Goal: Information Seeking & Learning: Learn about a topic

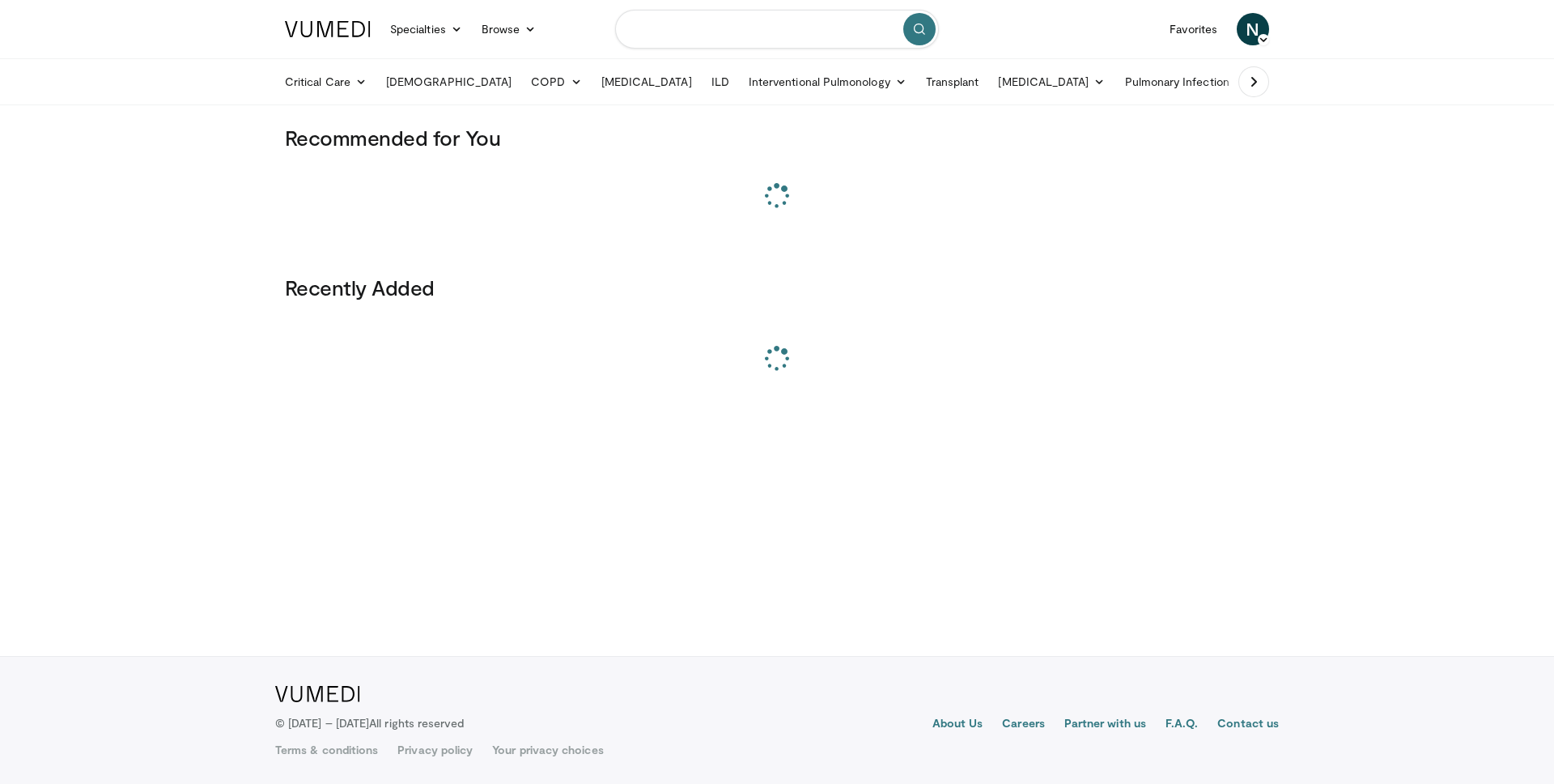
click at [777, 36] on input "Search topics, interventions" at bounding box center [777, 29] width 324 height 39
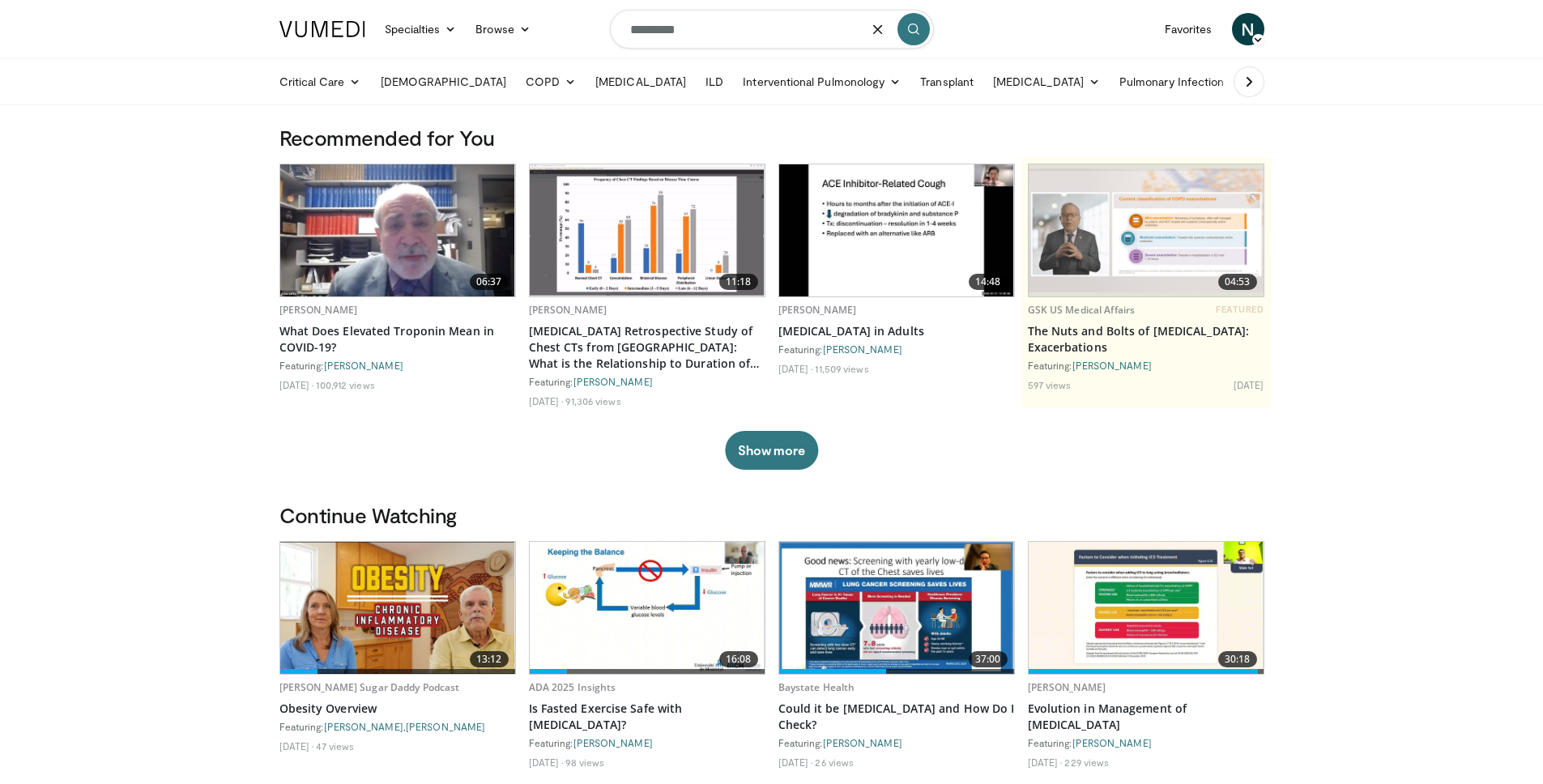
type input "*********"
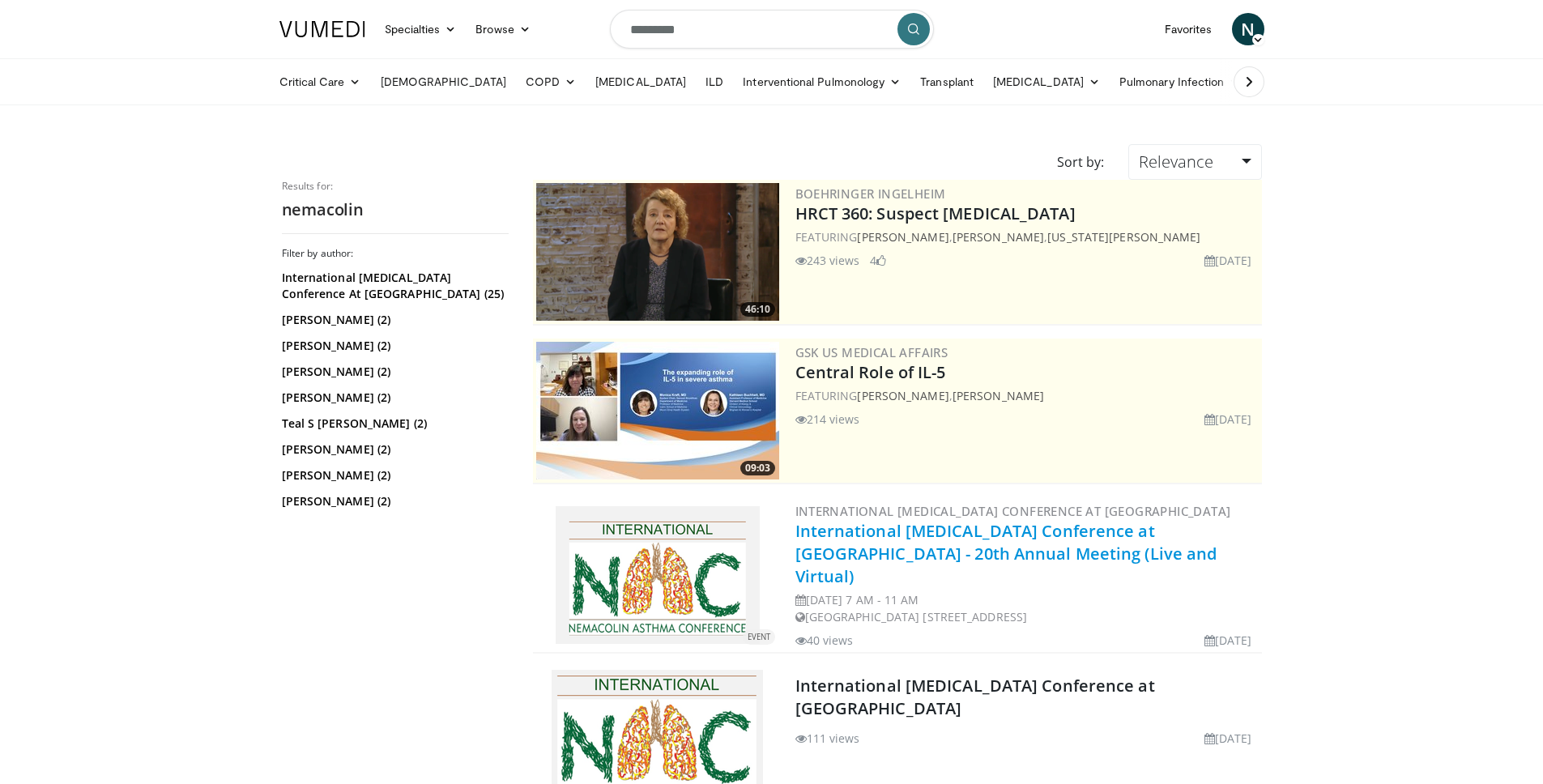
click at [911, 526] on link "International [MEDICAL_DATA] Conference at [GEOGRAPHIC_DATA] - 20th Annual Meet…" at bounding box center [1006, 553] width 422 height 68
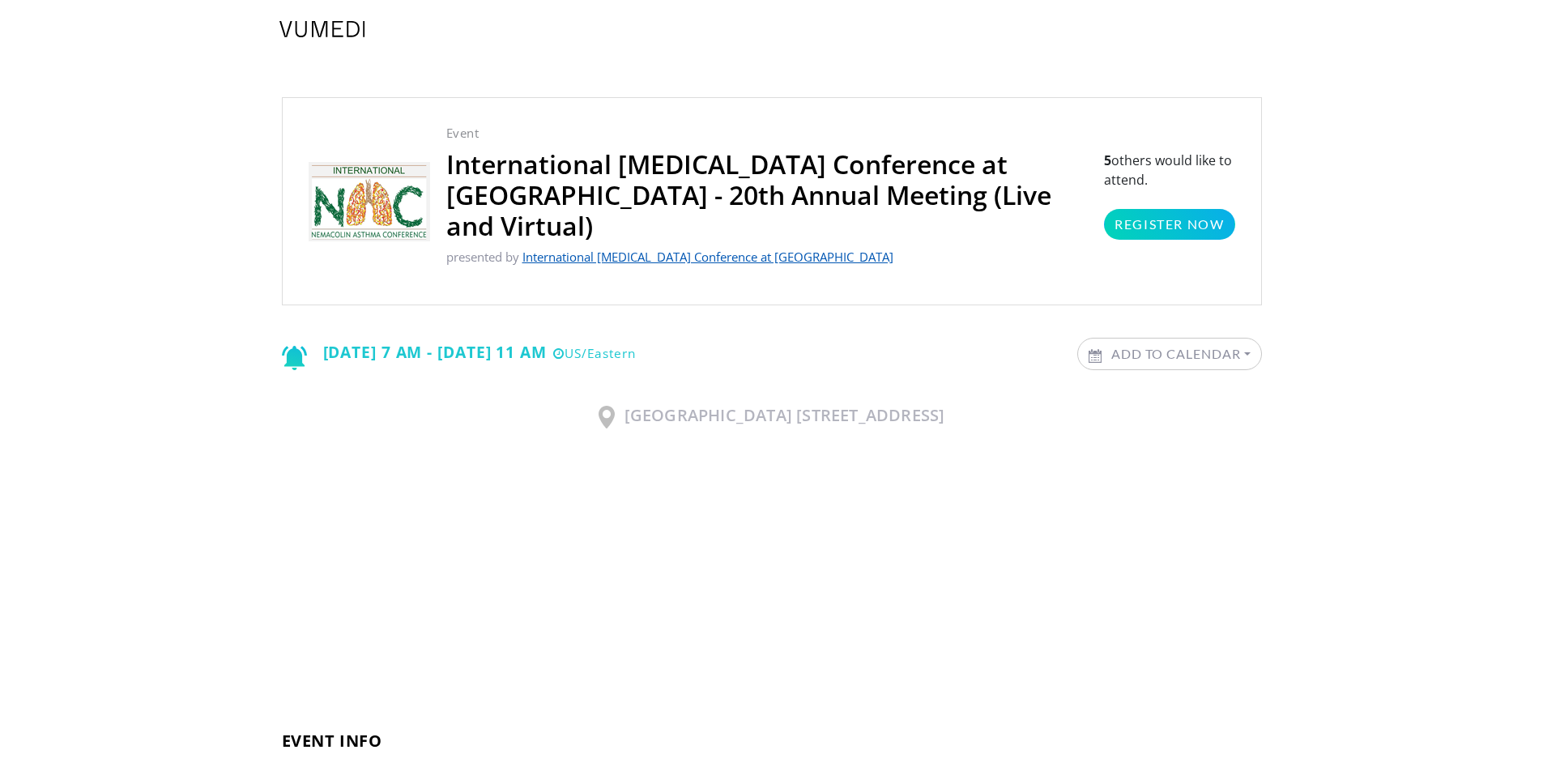
click at [622, 249] on link "International [MEDICAL_DATA] Conference at [GEOGRAPHIC_DATA]" at bounding box center [708, 257] width 371 height 16
